Goal: Find specific page/section: Find specific page/section

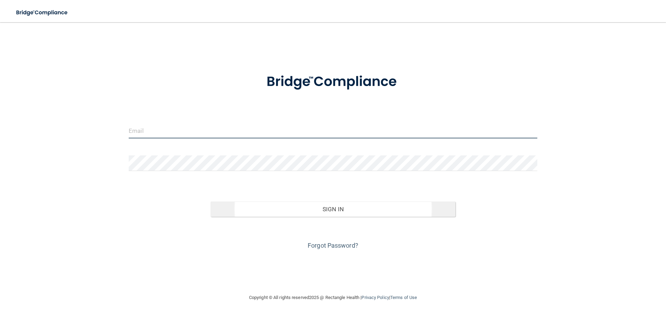
type input "[EMAIL_ADDRESS][DOMAIN_NAME]"
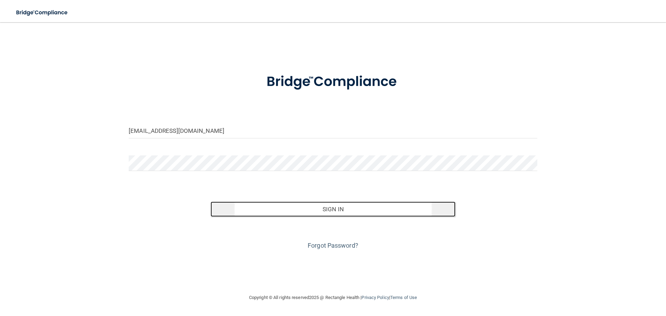
click at [270, 207] on button "Sign In" at bounding box center [332, 208] width 245 height 15
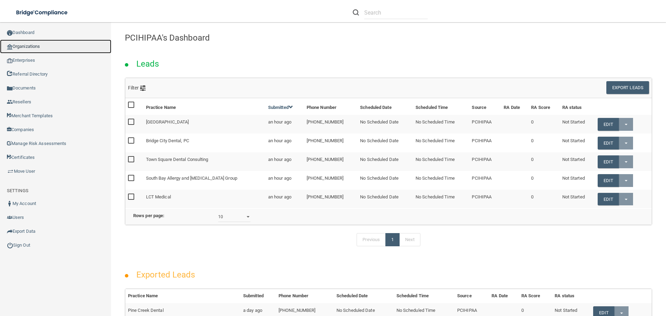
click at [29, 43] on link "Organizations" at bounding box center [55, 47] width 111 height 14
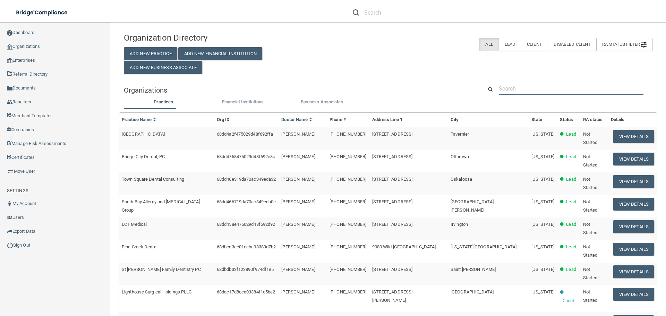
paste input "[PHONE_NUMBER]"
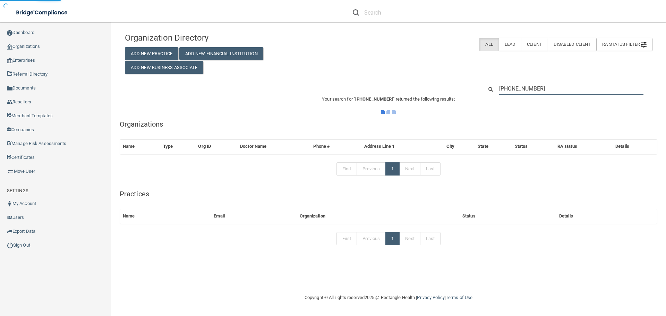
type input "[PHONE_NUMBER]"
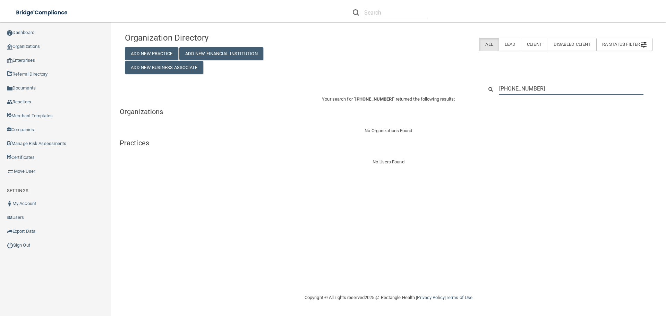
drag, startPoint x: 534, startPoint y: 89, endPoint x: 425, endPoint y: 88, distance: 108.5
click at [425, 88] on div "[PHONE_NUMBER]" at bounding box center [388, 88] width 537 height 13
paste input "[PERSON_NAME] MD PC [PERSON_NAME]"
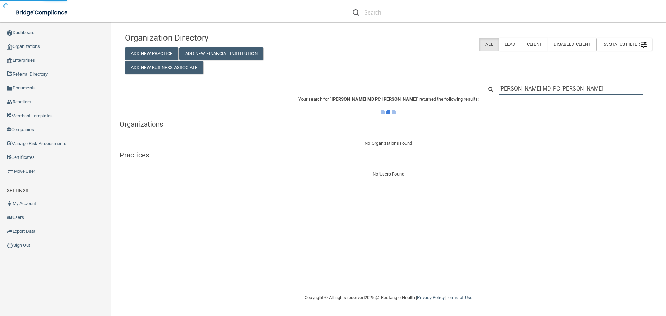
type input "[PERSON_NAME] MD PC [PERSON_NAME]"
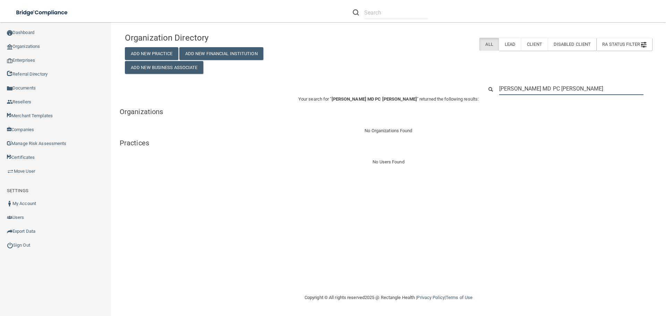
drag, startPoint x: 590, startPoint y: 90, endPoint x: 397, endPoint y: 94, distance: 193.1
click at [405, 89] on div "[PERSON_NAME] MD PC [PERSON_NAME]" at bounding box center [388, 88] width 537 height 13
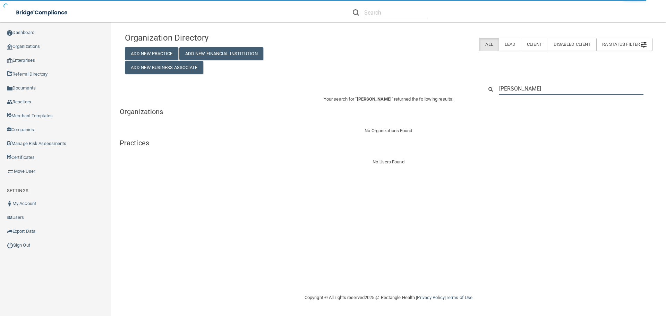
drag, startPoint x: 555, startPoint y: 86, endPoint x: 374, endPoint y: 79, distance: 180.8
click at [378, 78] on div "Organization Directory Add New Practice Add New Financial Institution Add New B…" at bounding box center [388, 97] width 527 height 137
paste input "[PERSON_NAME]"
type input "[PERSON_NAME]"
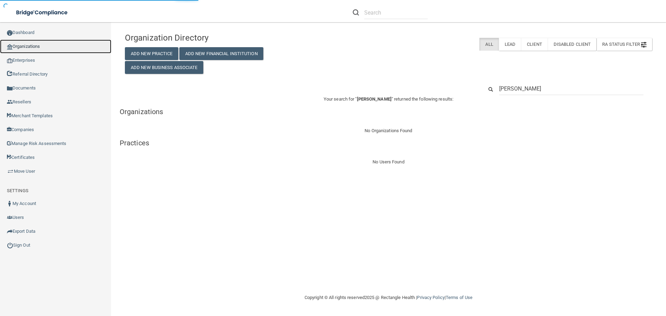
click at [25, 43] on link "Organizations" at bounding box center [55, 47] width 111 height 14
click at [29, 44] on link "Organizations" at bounding box center [55, 47] width 111 height 14
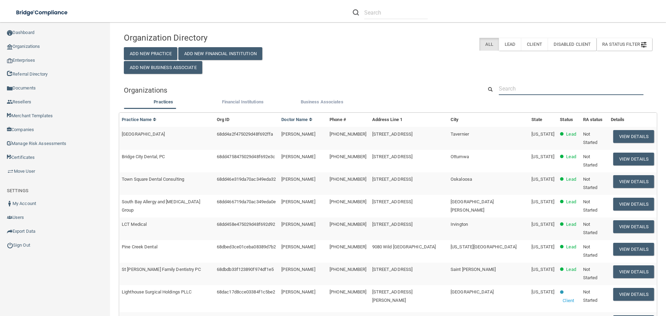
click at [522, 89] on input "text" at bounding box center [571, 88] width 145 height 13
type input "o"
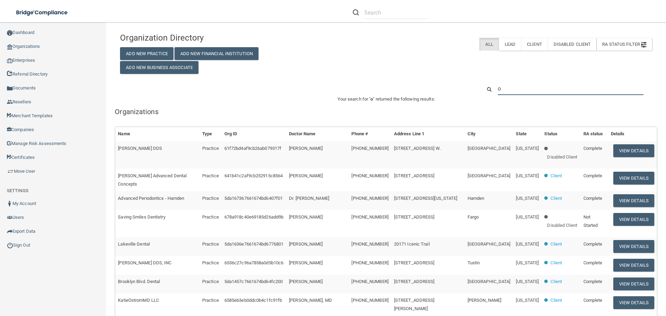
click at [531, 87] on input "o" at bounding box center [570, 88] width 146 height 13
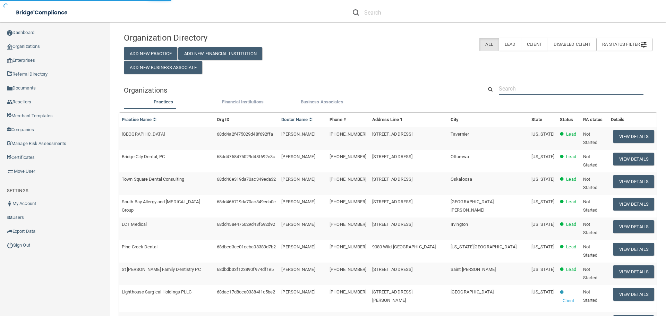
type input "[PHONE_NUMBER]"
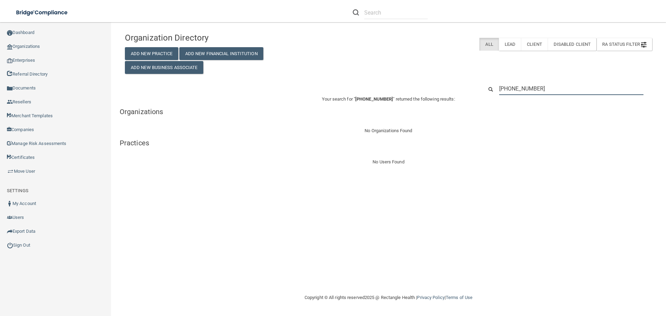
drag, startPoint x: 558, startPoint y: 92, endPoint x: 440, endPoint y: 88, distance: 117.9
click at [441, 88] on div "[PHONE_NUMBER]" at bounding box center [388, 88] width 537 height 13
paste input "[EMAIL_ADDRESS][DOMAIN_NAME]"
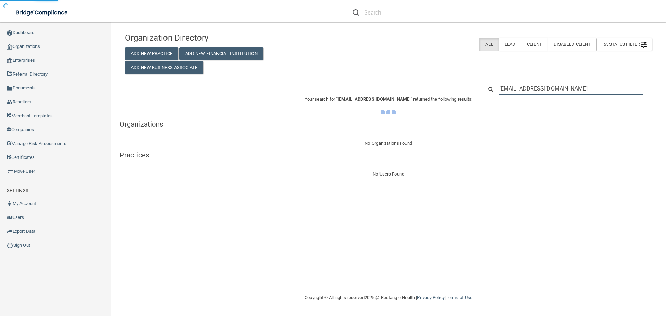
type input "[EMAIL_ADDRESS][DOMAIN_NAME]"
